Goal: Task Accomplishment & Management: Manage account settings

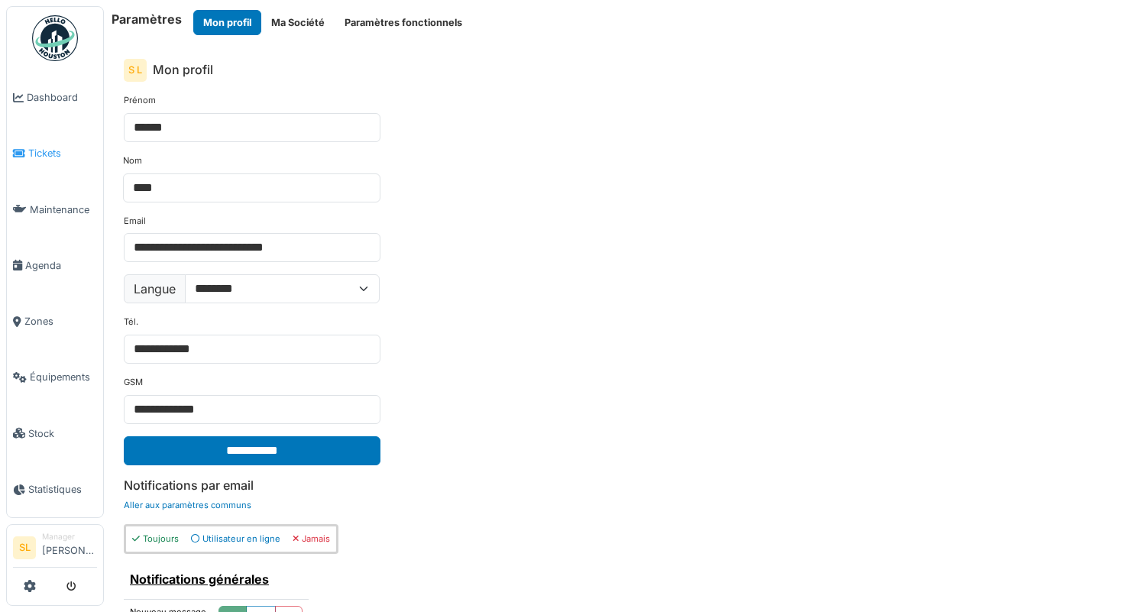
click at [48, 160] on link "Tickets" at bounding box center [55, 153] width 96 height 56
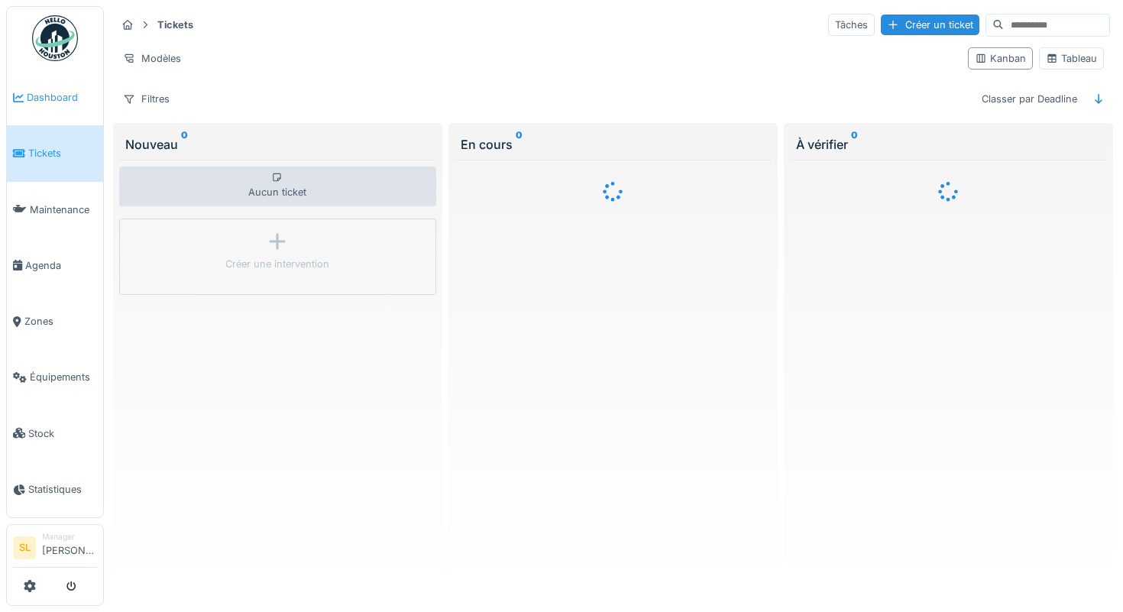
click at [50, 101] on span "Dashboard" at bounding box center [62, 97] width 70 height 15
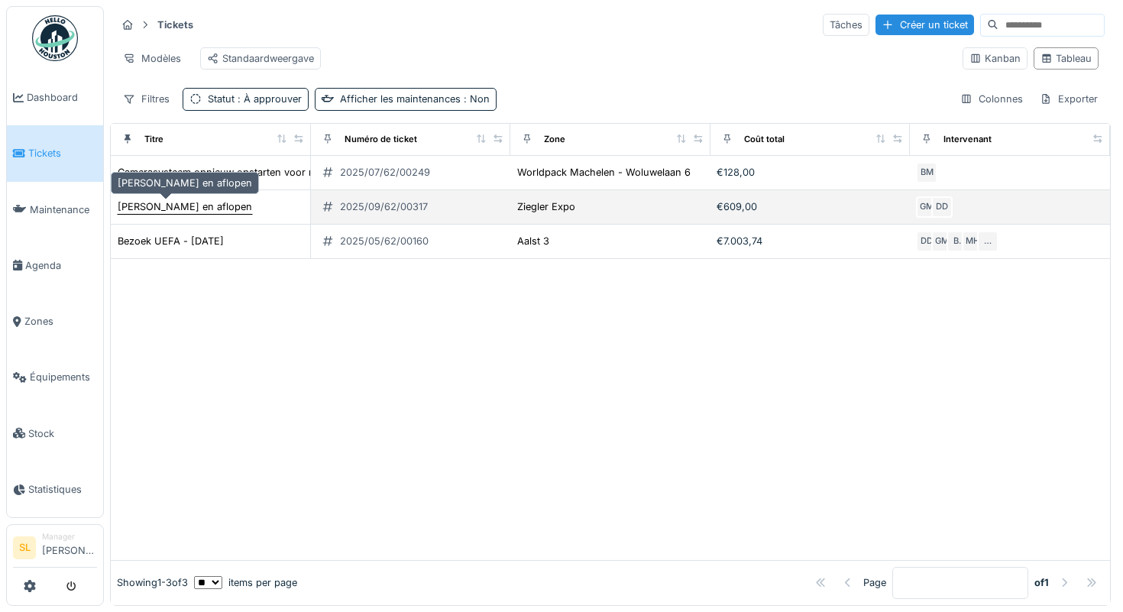
click at [180, 202] on div "JO daken en aflopen" at bounding box center [185, 206] width 134 height 15
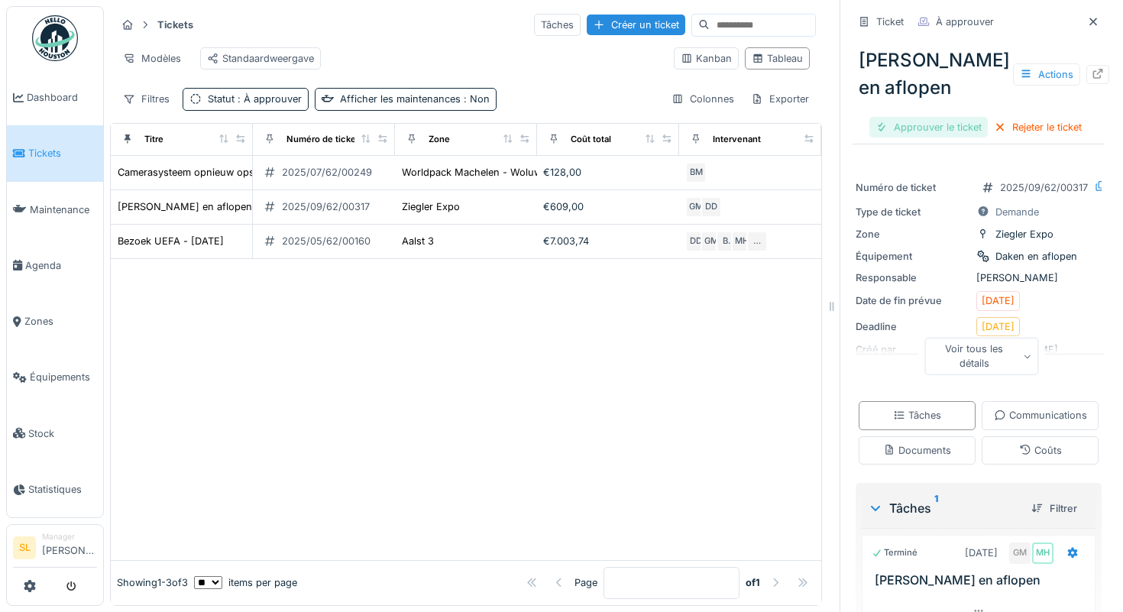
click at [949, 132] on div "Approuver le ticket" at bounding box center [928, 127] width 118 height 21
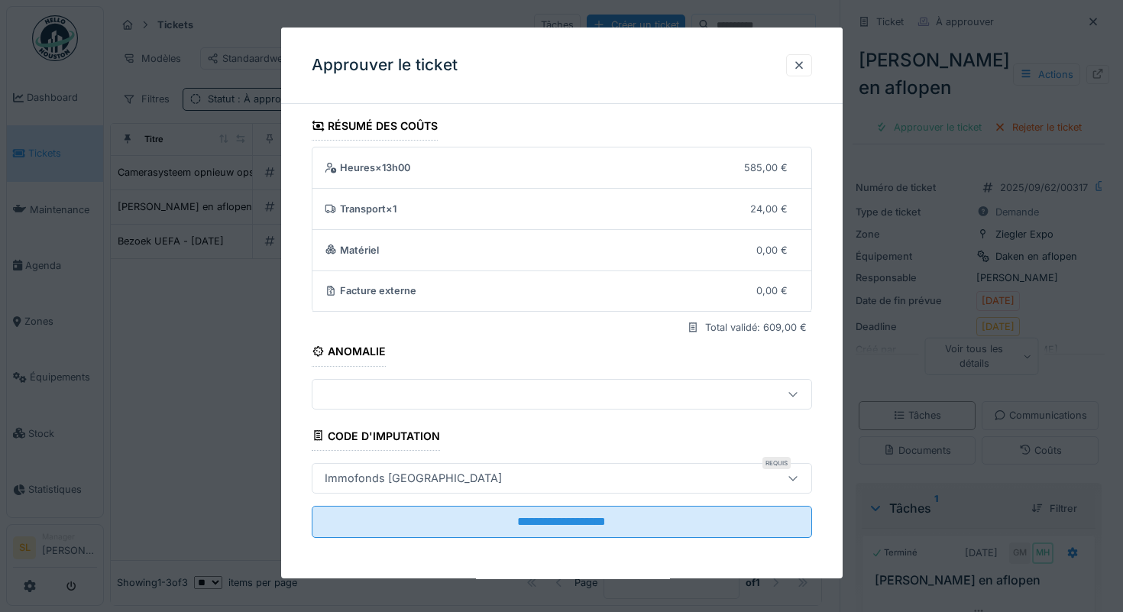
scroll to position [6, 0]
click at [802, 64] on div at bounding box center [799, 65] width 12 height 15
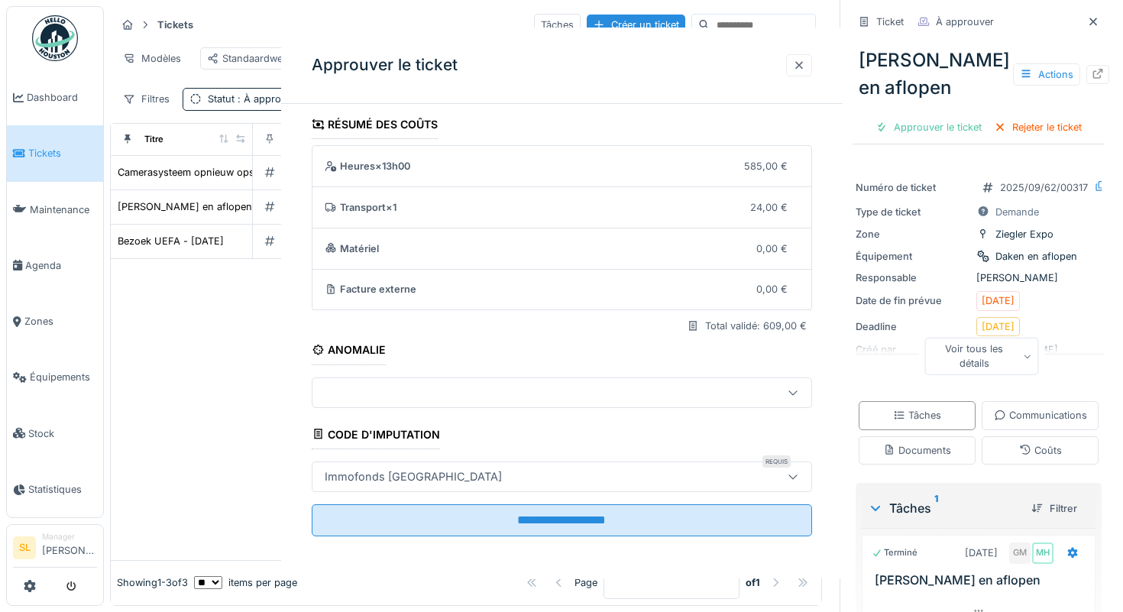
scroll to position [0, 0]
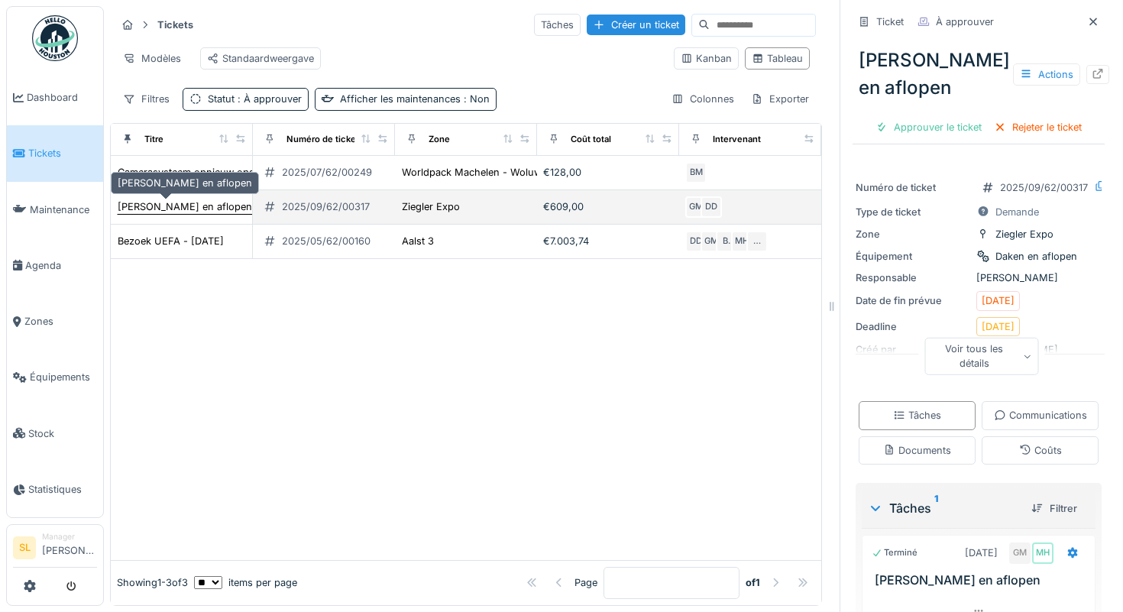
click at [213, 210] on div "JO daken en aflopen" at bounding box center [185, 207] width 136 height 16
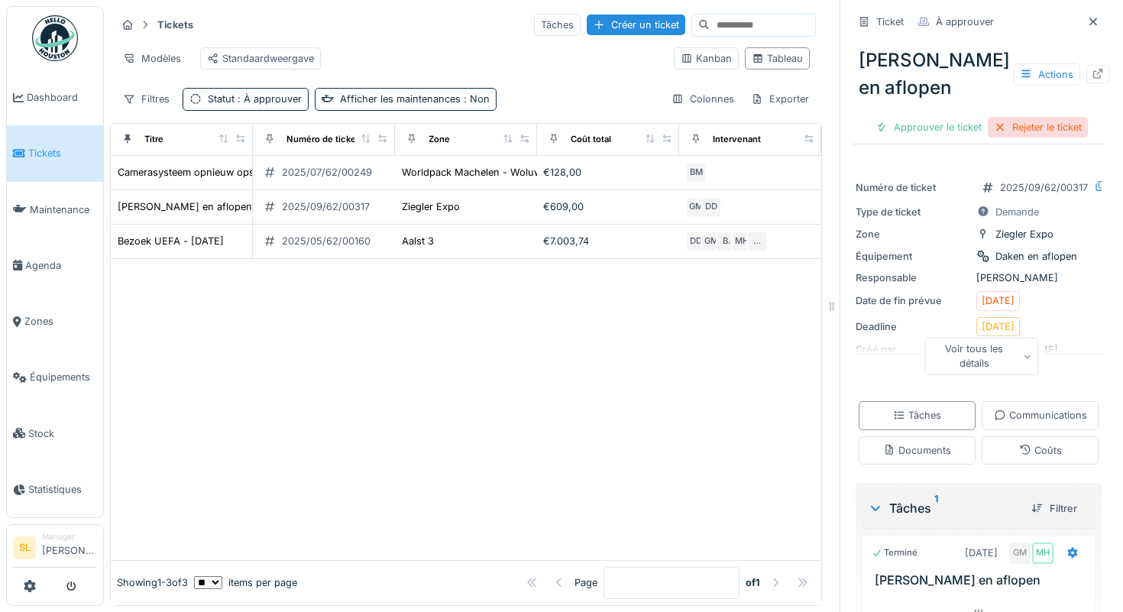
click at [1074, 133] on div "Rejeter le ticket" at bounding box center [1038, 127] width 100 height 21
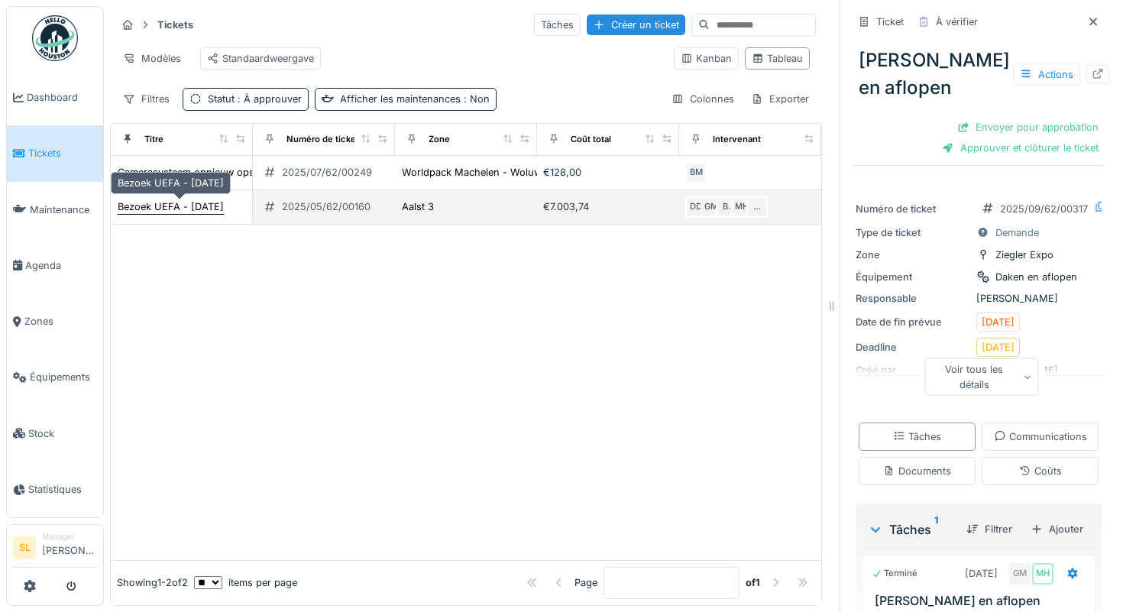
click at [147, 204] on div "Bezoek UEFA - [DATE]" at bounding box center [171, 206] width 106 height 15
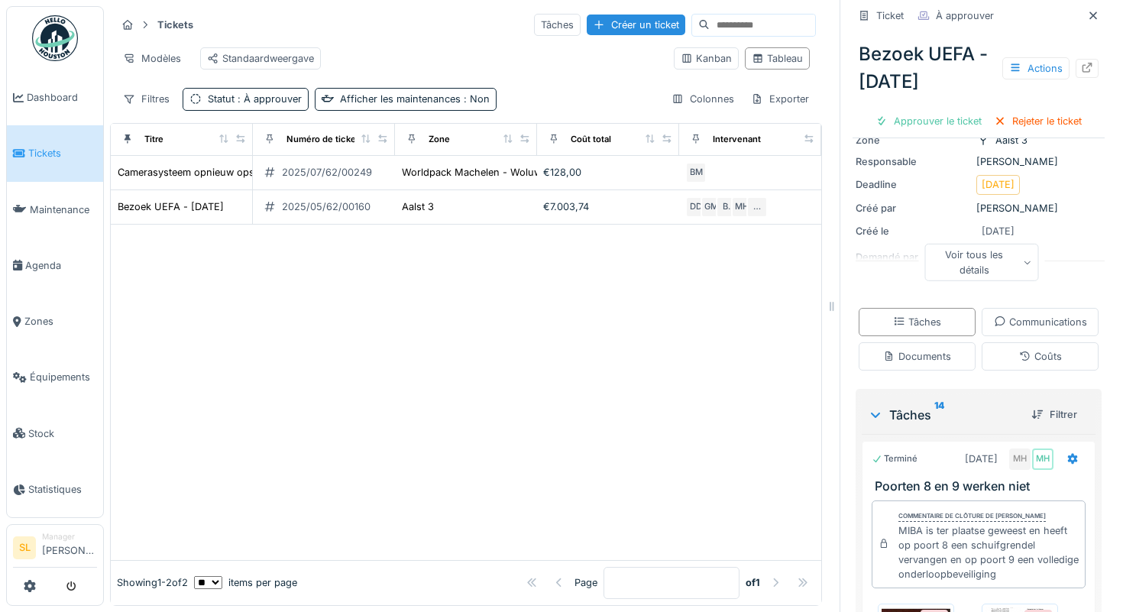
scroll to position [63, 0]
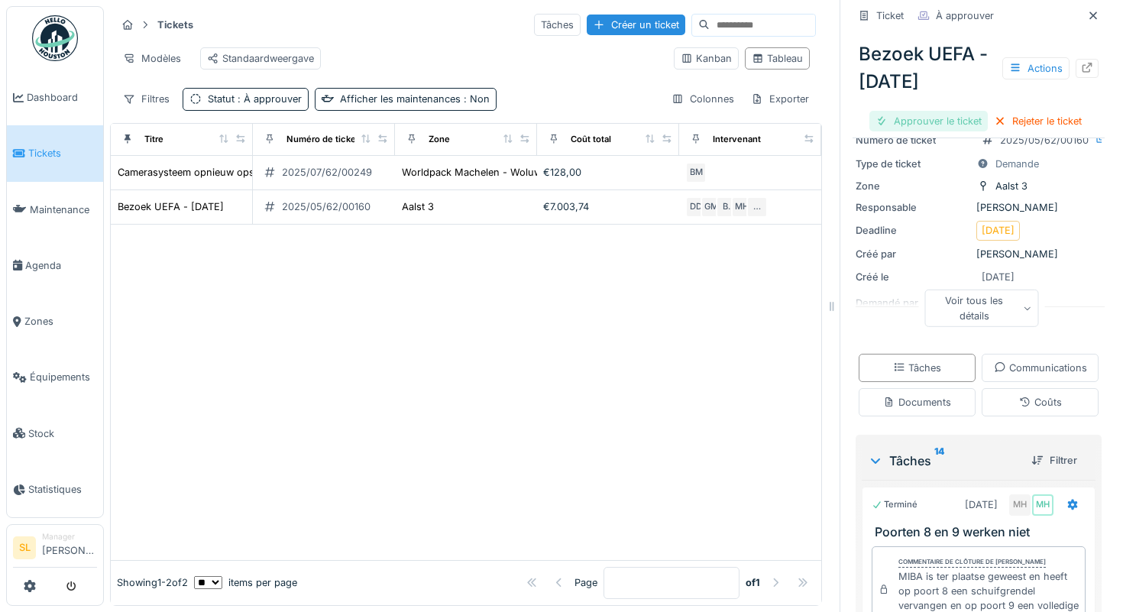
click at [910, 120] on div "Approuver le ticket" at bounding box center [928, 121] width 118 height 21
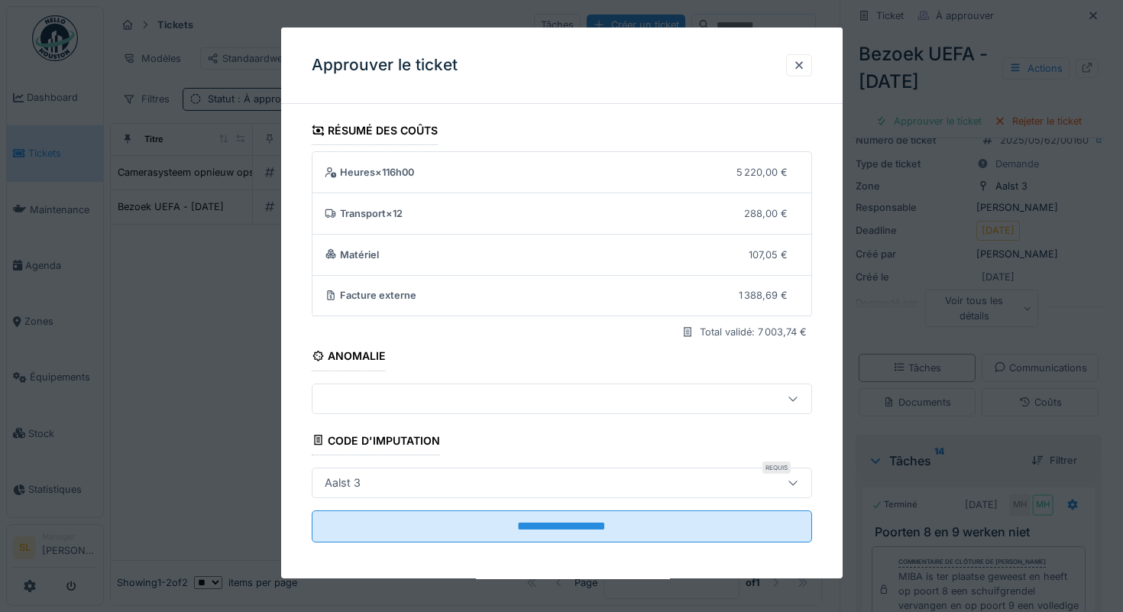
click at [466, 435] on fieldset "**********" at bounding box center [562, 335] width 500 height 438
click at [804, 70] on div at bounding box center [799, 65] width 12 height 15
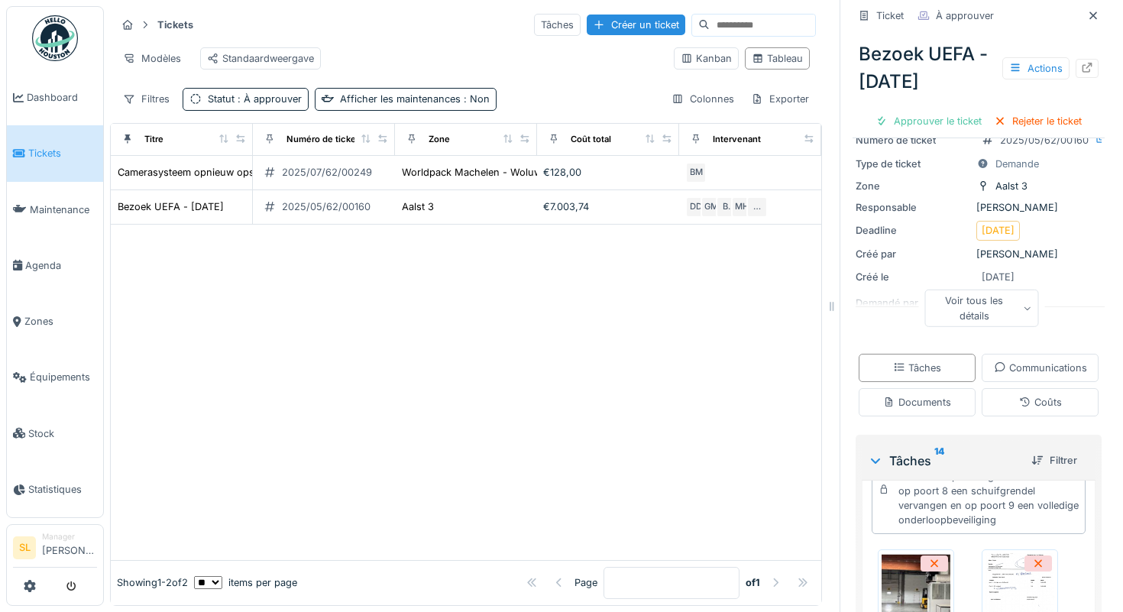
scroll to position [0, 0]
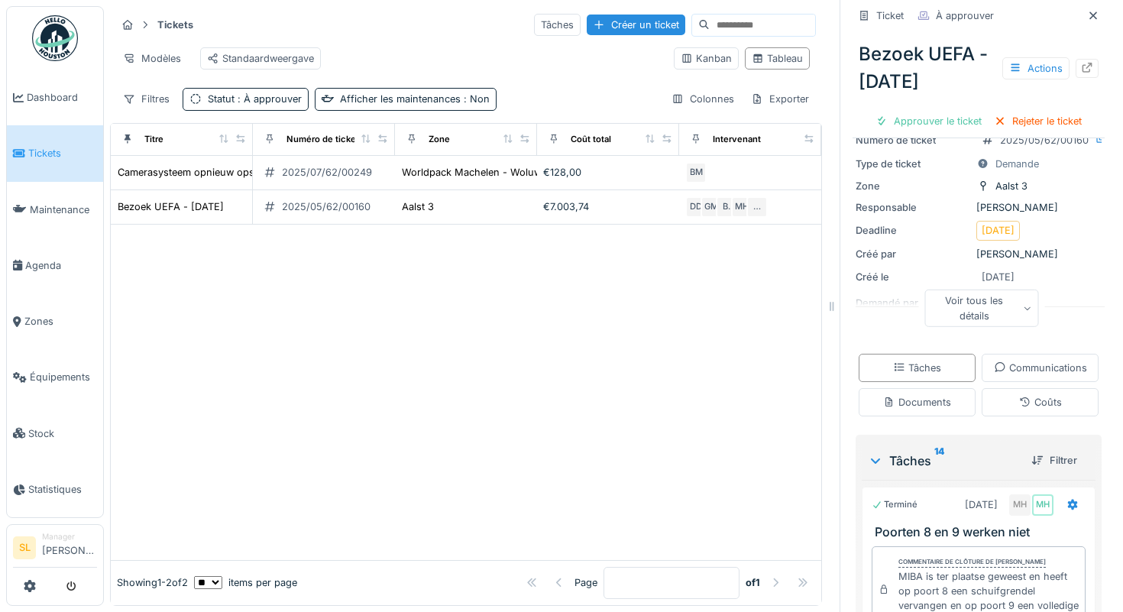
click at [963, 325] on div "Voir tous les détails" at bounding box center [982, 308] width 114 height 37
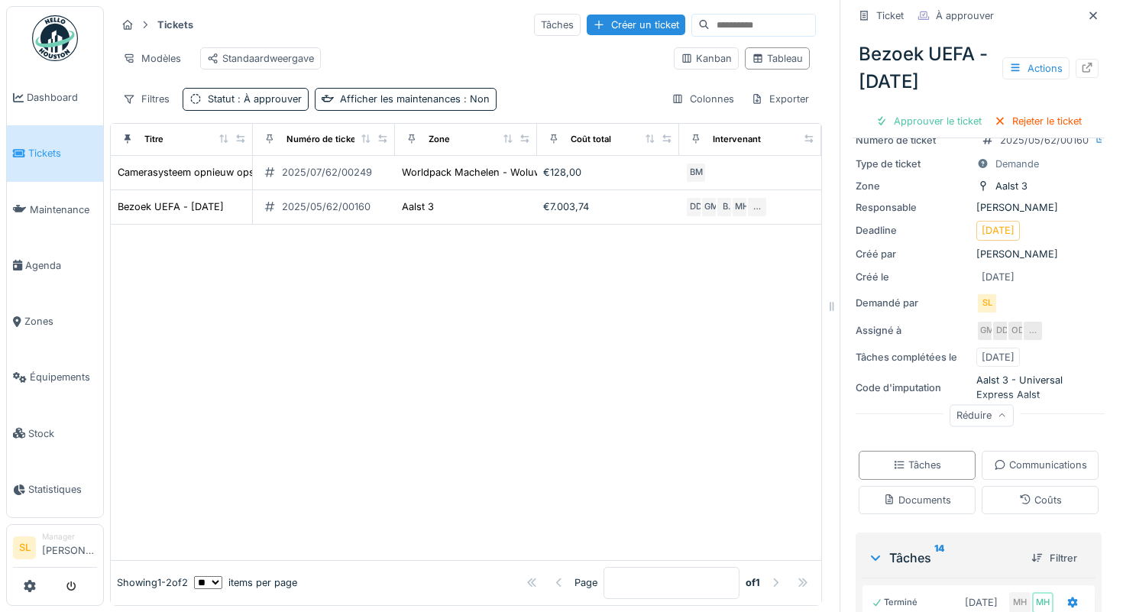
scroll to position [319, 0]
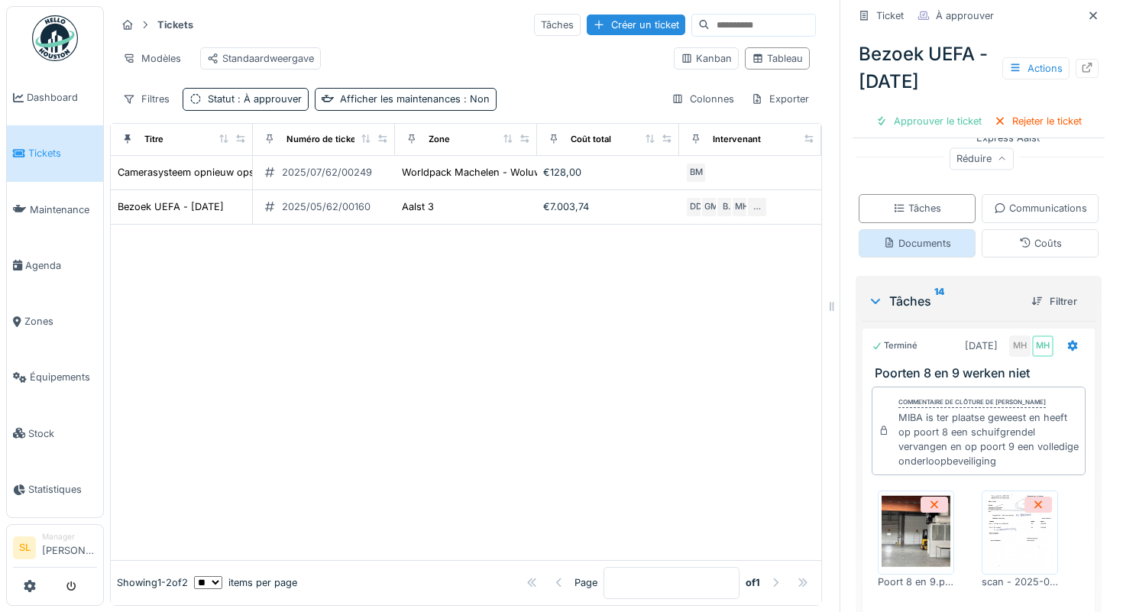
click at [937, 247] on div "Documents" at bounding box center [917, 243] width 68 height 15
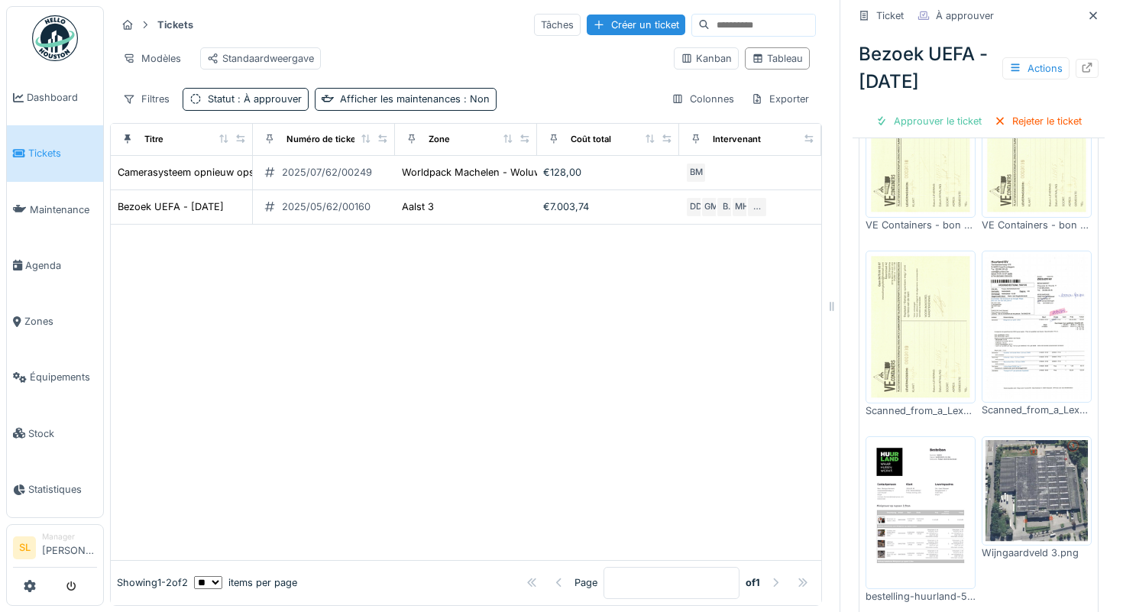
scroll to position [646, 0]
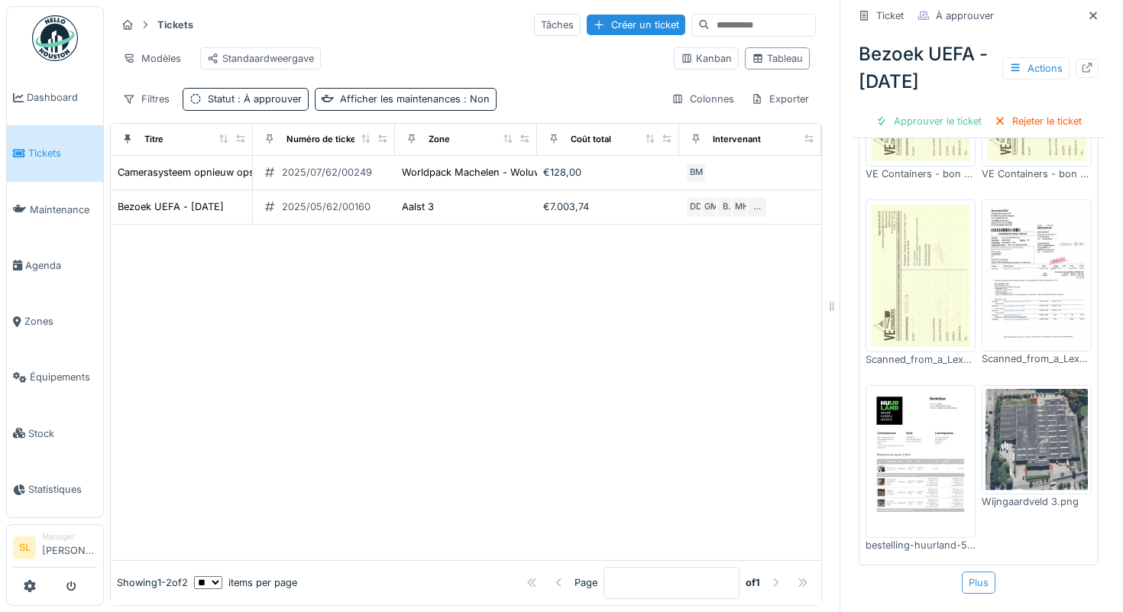
click at [980, 582] on div "Plus" at bounding box center [979, 582] width 34 height 22
click at [1018, 430] on img at bounding box center [1036, 440] width 102 height 102
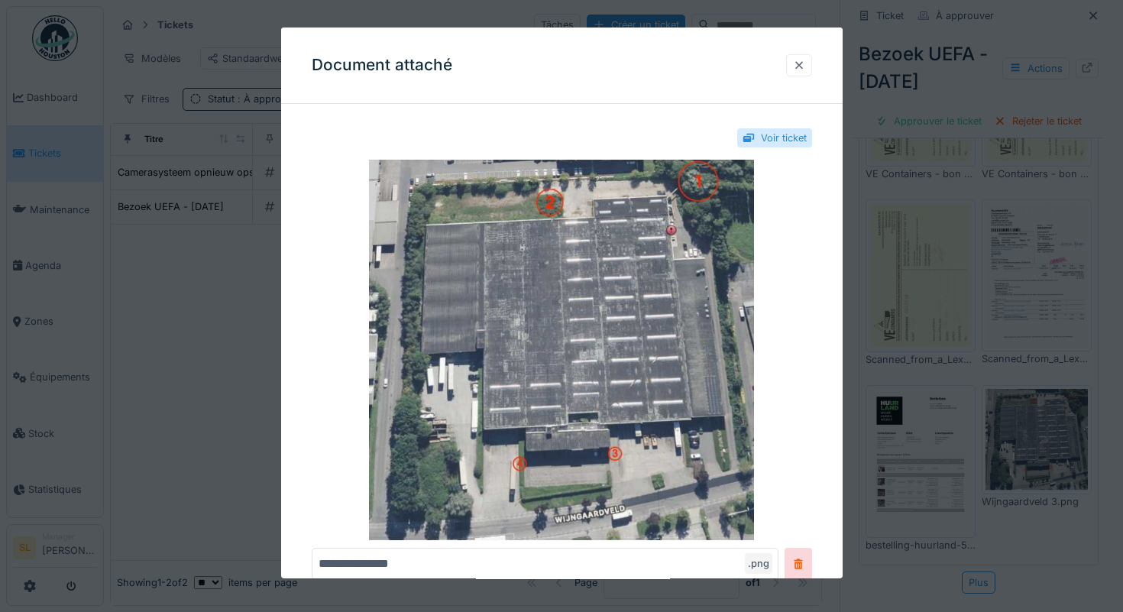
click at [795, 73] on div at bounding box center [799, 65] width 26 height 22
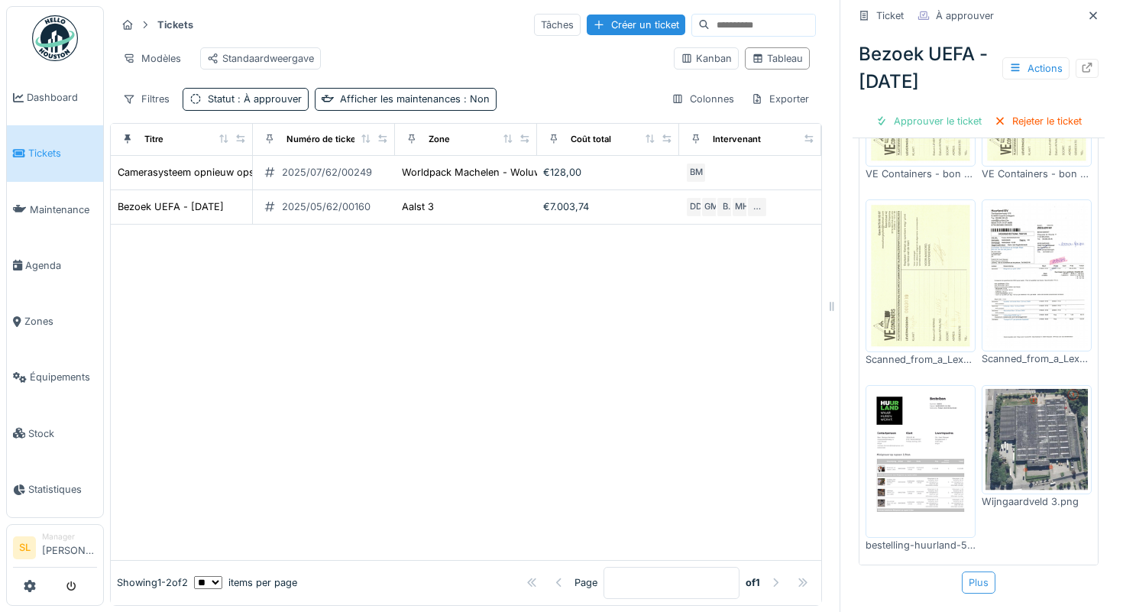
click at [984, 588] on div "Plus" at bounding box center [979, 582] width 34 height 22
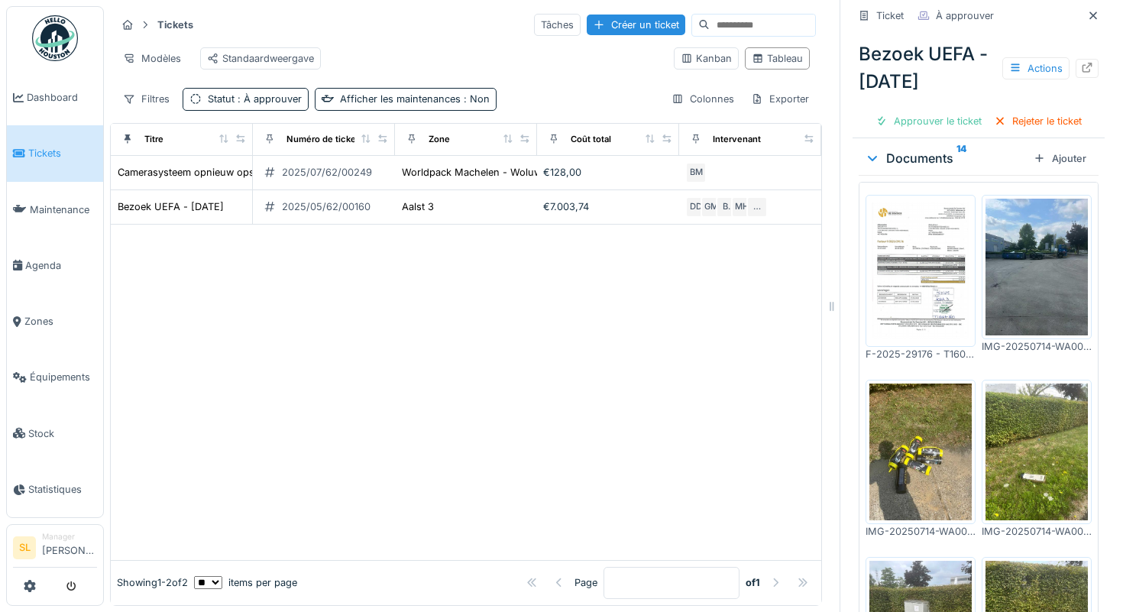
scroll to position [454, 0]
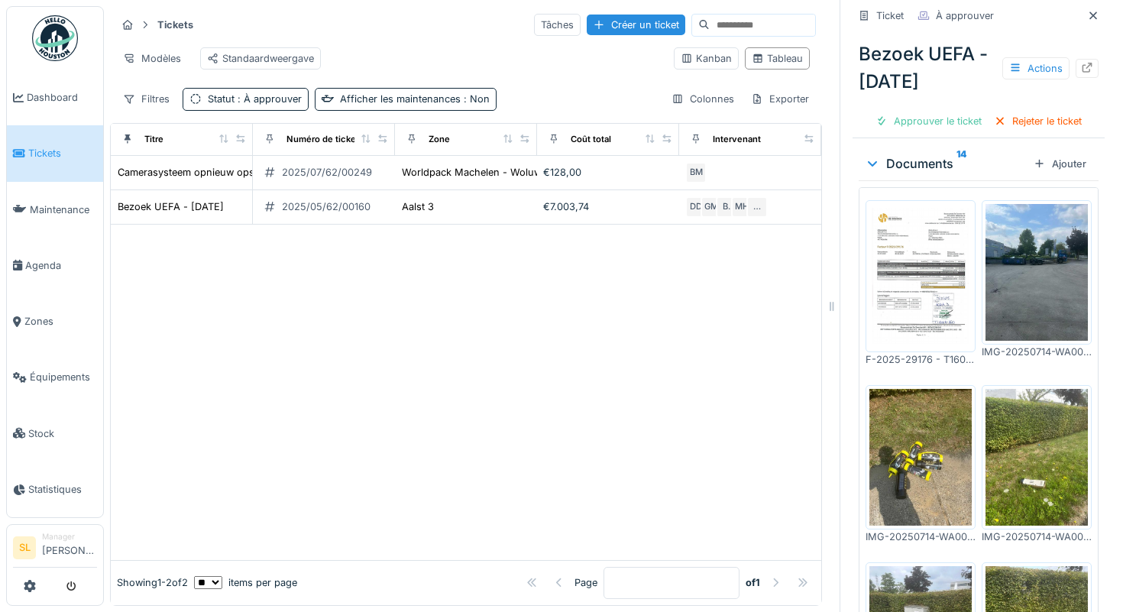
click at [923, 290] on img at bounding box center [920, 276] width 102 height 144
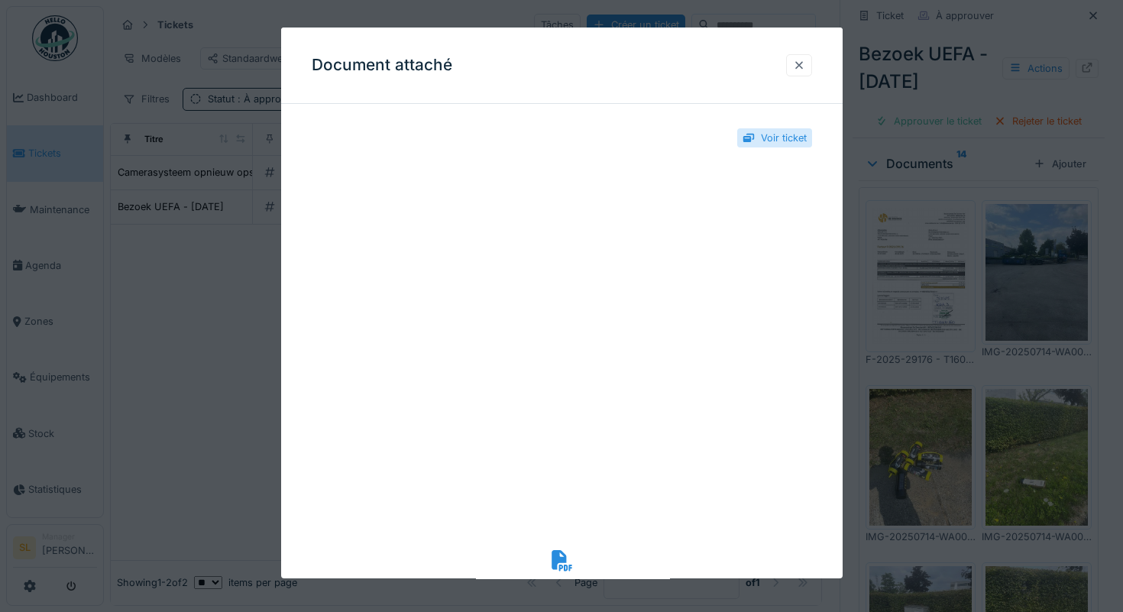
click at [804, 63] on div at bounding box center [799, 65] width 12 height 15
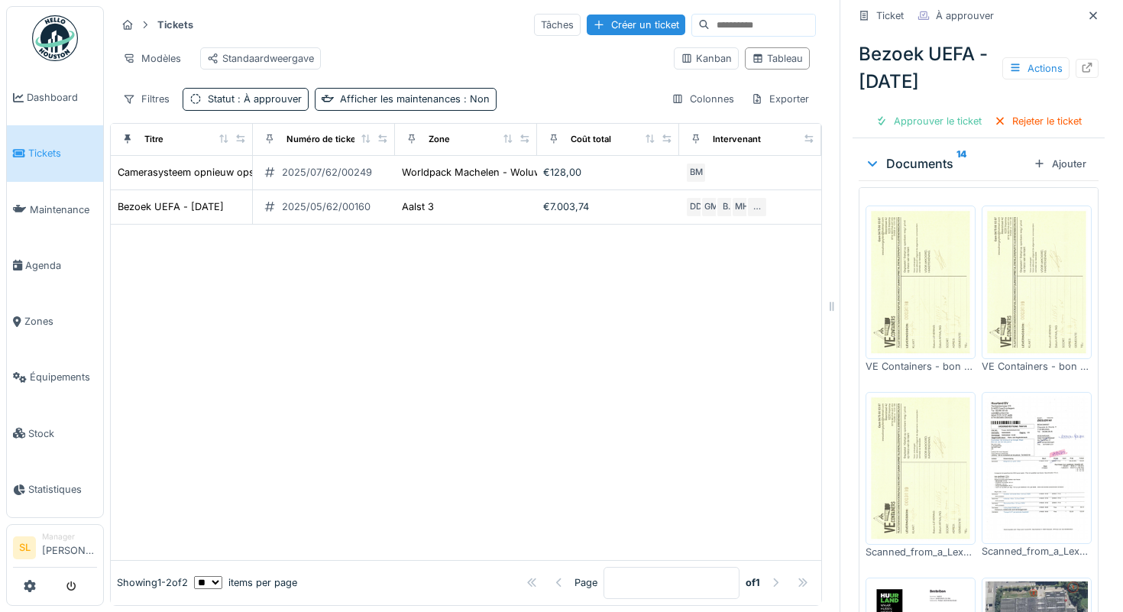
scroll to position [646, 0]
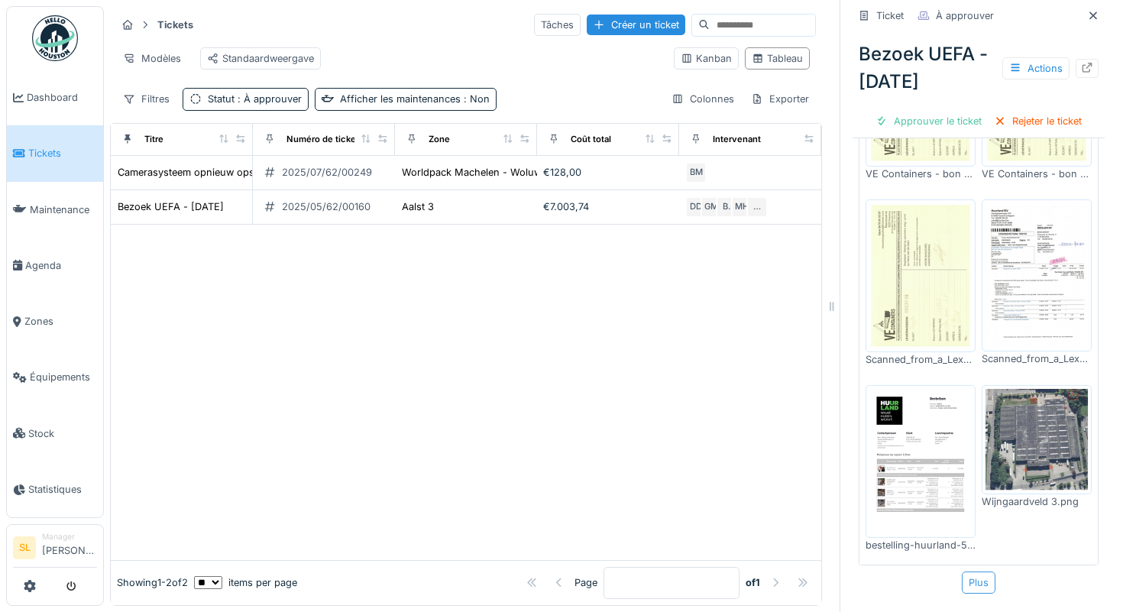
click at [982, 586] on div "Plus" at bounding box center [979, 582] width 34 height 22
click at [1083, 62] on div at bounding box center [1087, 68] width 12 height 15
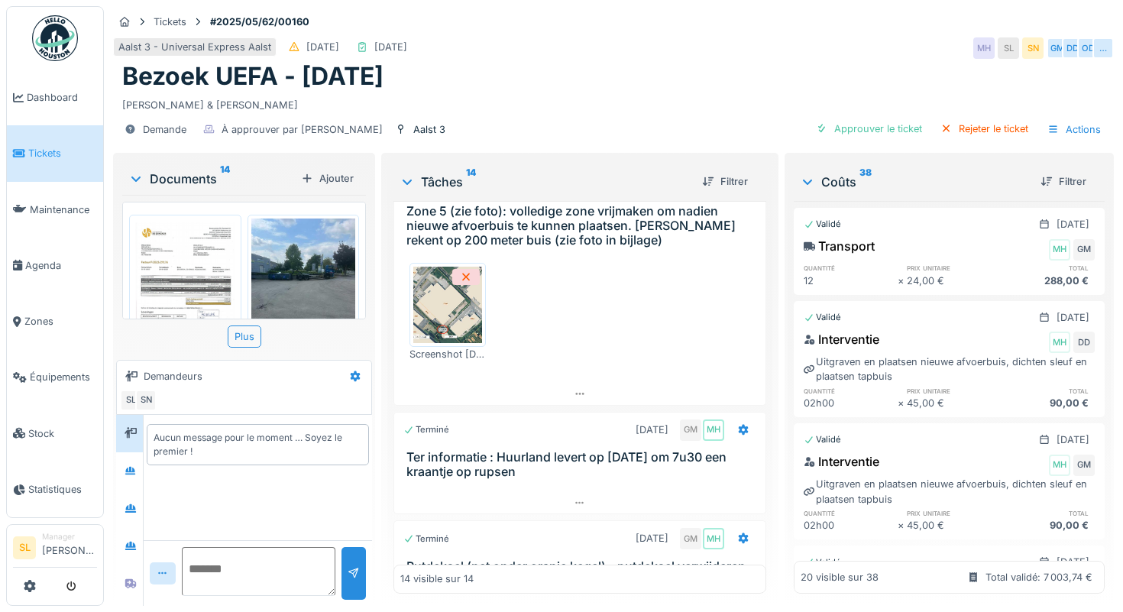
scroll to position [1999, 0]
